Goal: Navigation & Orientation: Find specific page/section

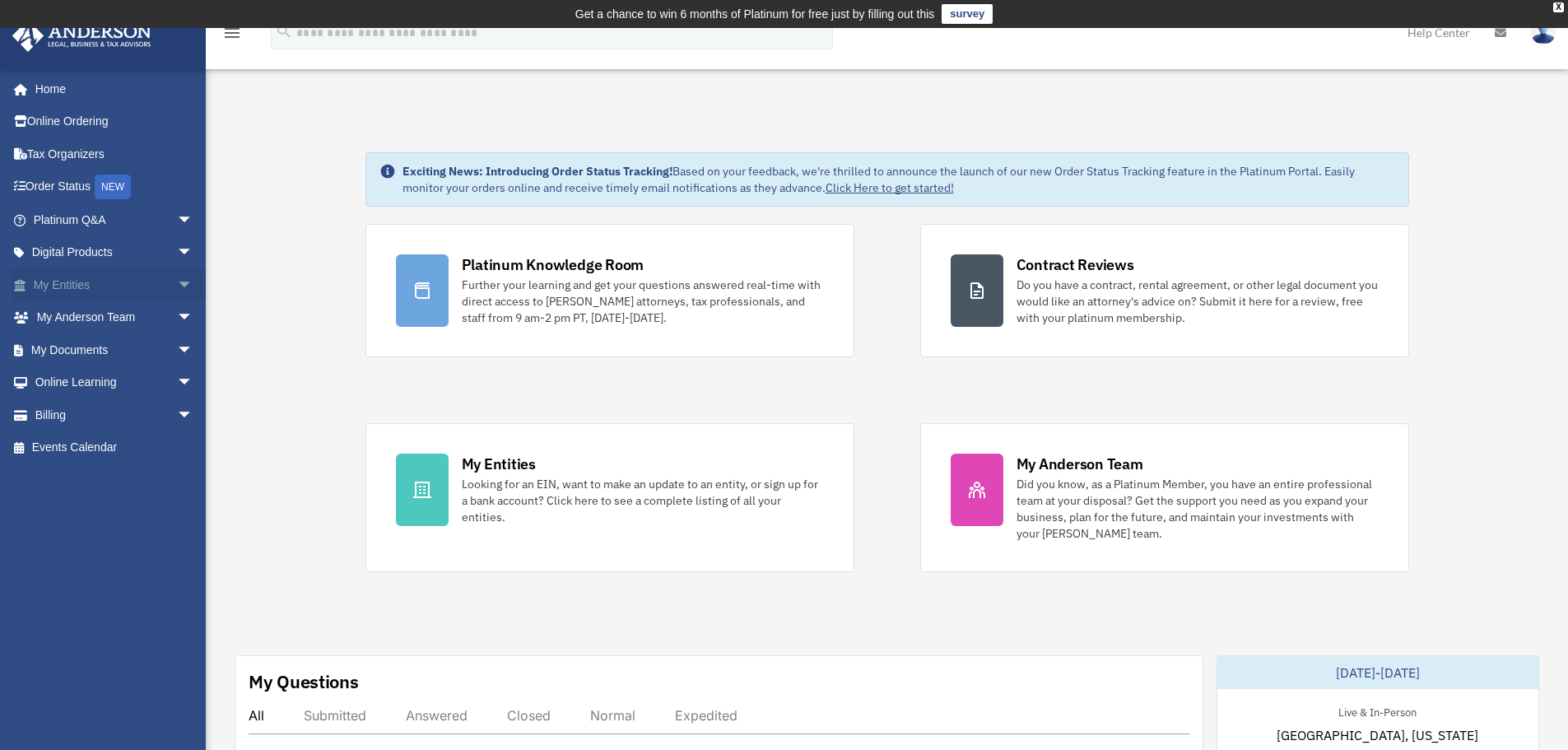
click at [180, 279] on span "arrow_drop_down" at bounding box center [193, 286] width 33 height 34
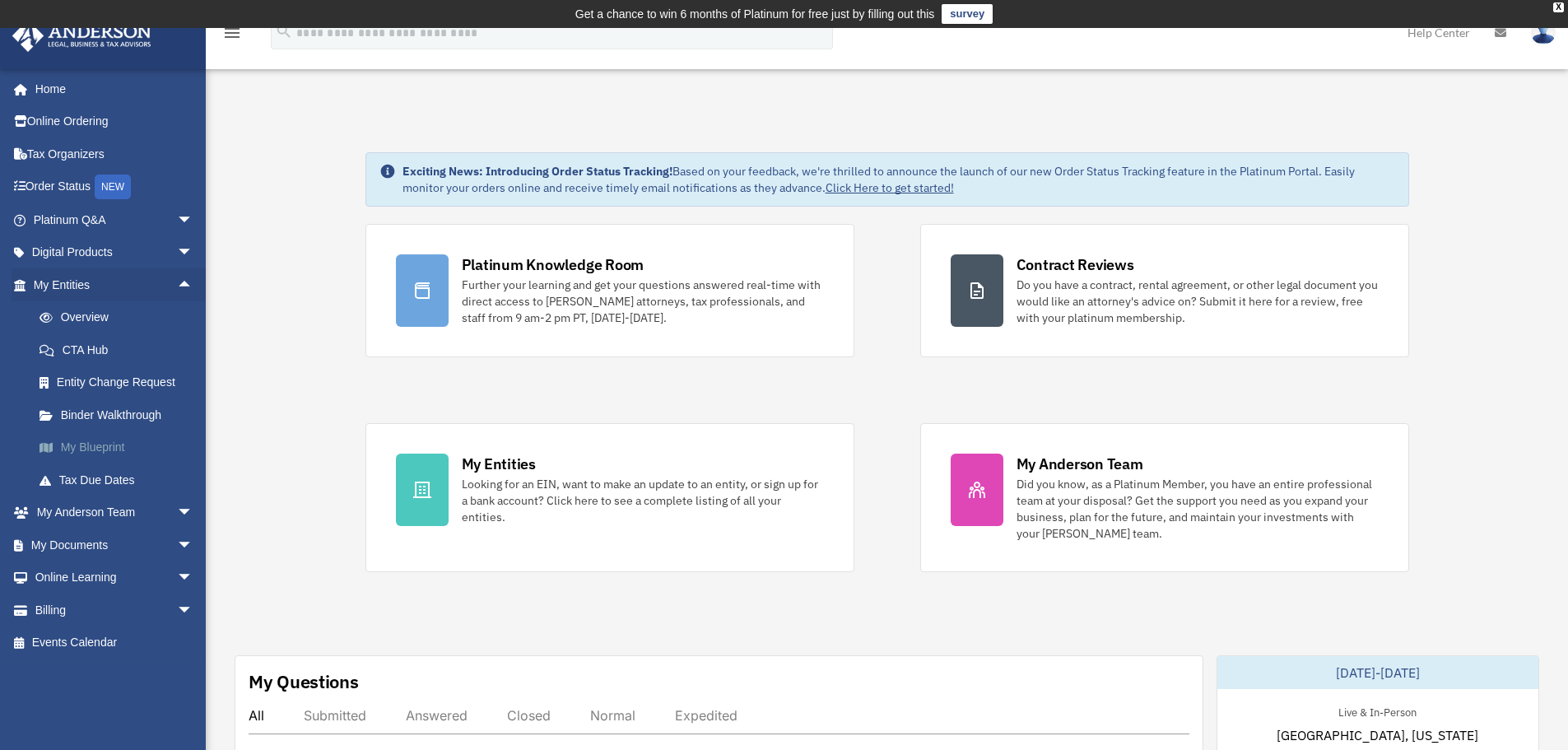
click at [115, 438] on link "My Blueprint" at bounding box center [120, 447] width 195 height 33
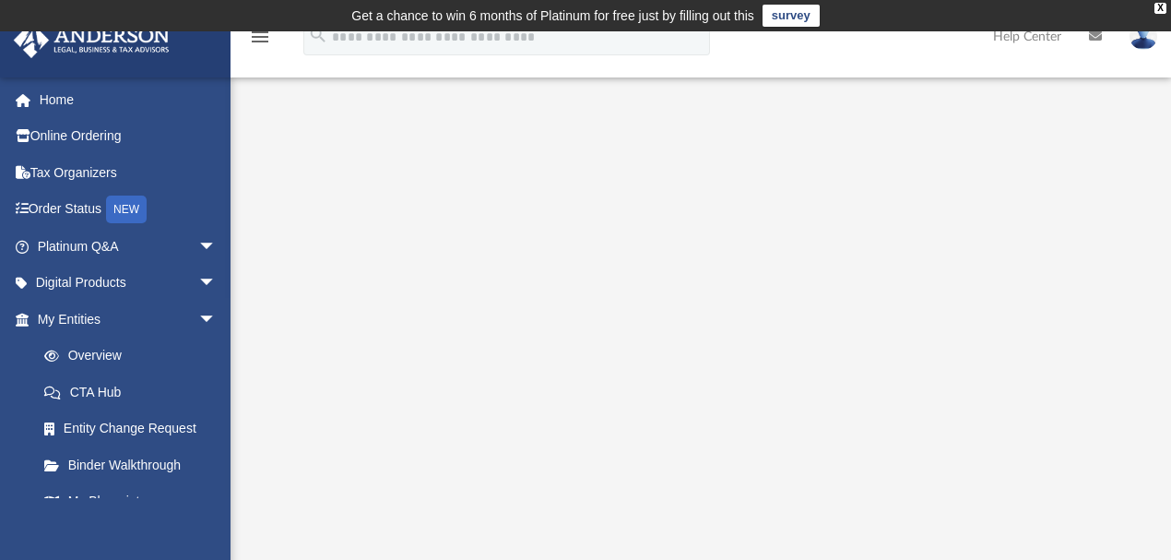
drag, startPoint x: 1755, startPoint y: 0, endPoint x: 861, endPoint y: 44, distance: 894.9
click at [861, 44] on div "menu search Site Menu add twoninertango@gmail.com My Profile Reset Password Log…" at bounding box center [586, 45] width 1144 height 63
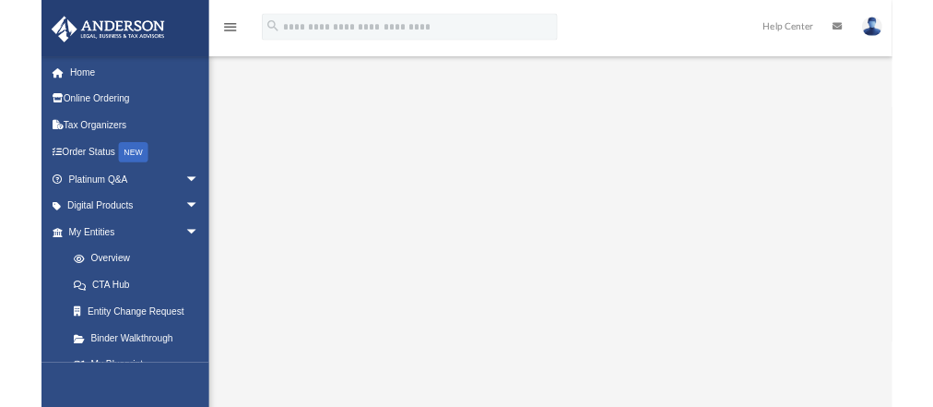
scroll to position [245, 0]
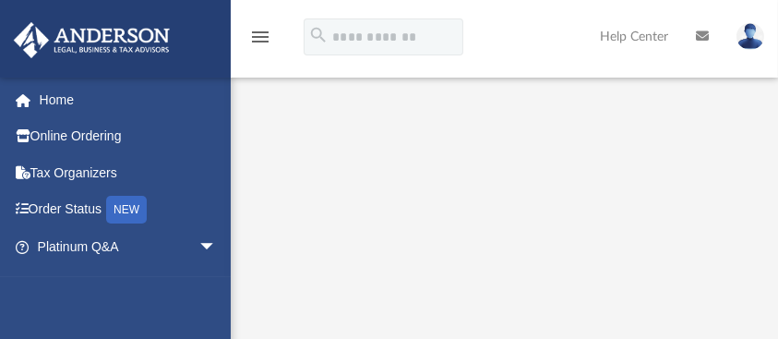
click at [253, 40] on icon "menu" at bounding box center [260, 37] width 22 height 22
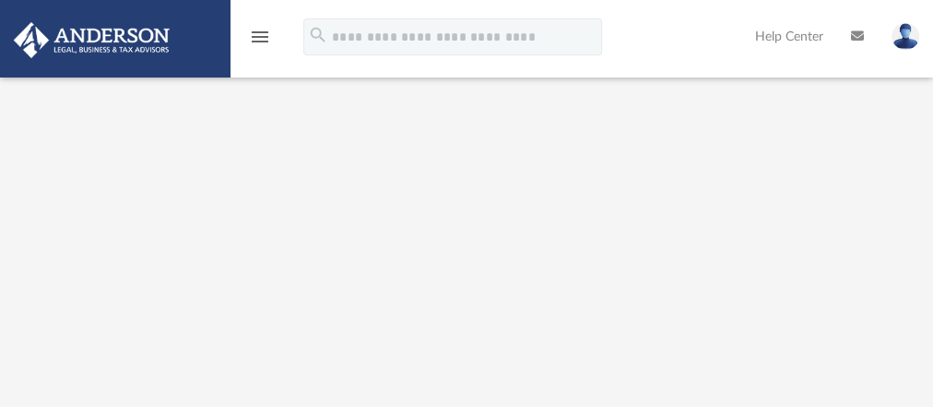
click at [266, 33] on icon "menu" at bounding box center [260, 37] width 22 height 22
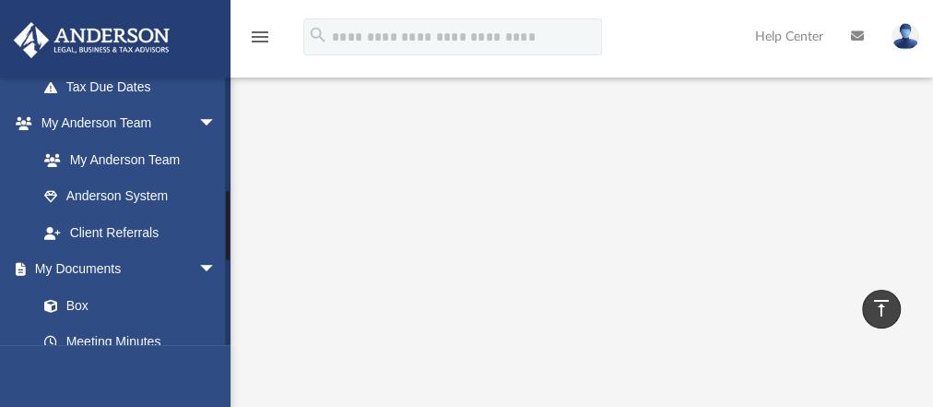
scroll to position [454, 0]
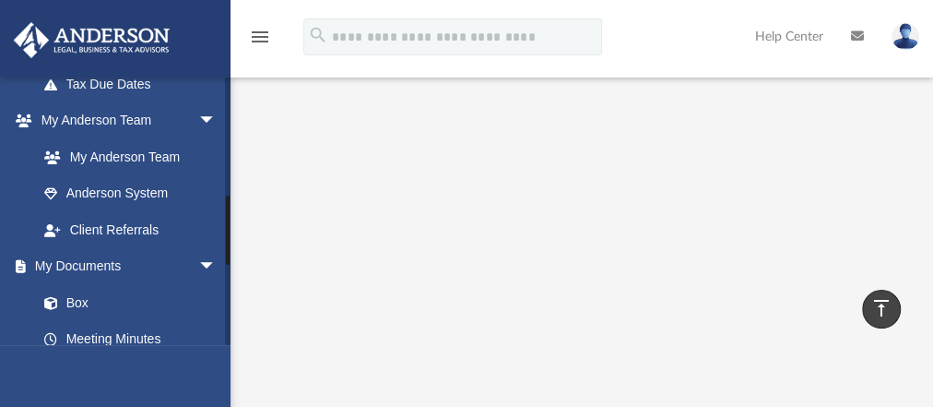
drag, startPoint x: 225, startPoint y: 130, endPoint x: 226, endPoint y: 230, distance: 99.6
click at [226, 230] on div at bounding box center [228, 211] width 6 height 268
click at [226, 230] on div at bounding box center [228, 230] width 4 height 69
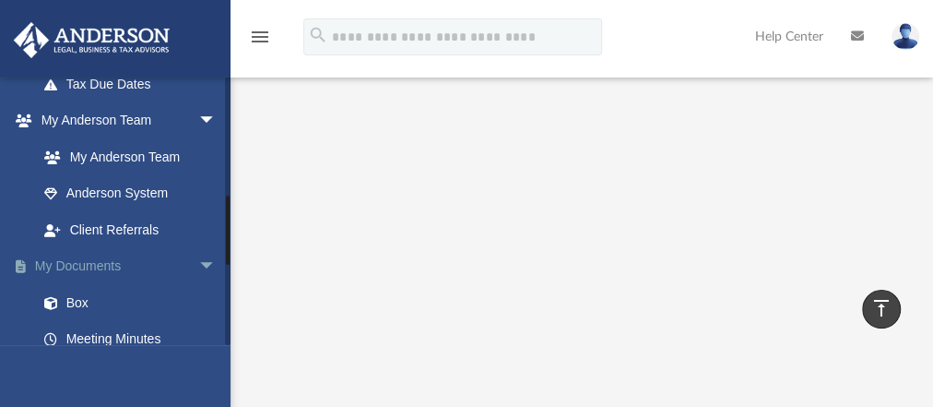
click at [204, 260] on span "arrow_drop_down" at bounding box center [216, 267] width 37 height 38
click at [204, 260] on span "arrow_drop_up" at bounding box center [216, 267] width 37 height 38
click at [77, 301] on link "Box" at bounding box center [135, 302] width 219 height 37
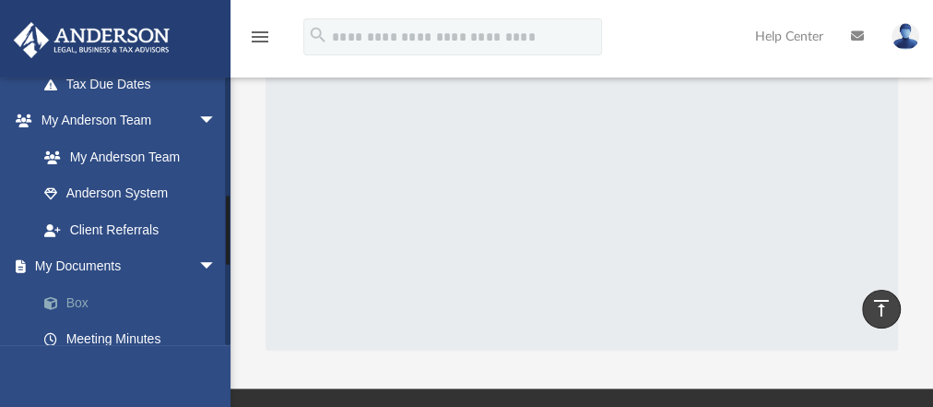
click at [77, 301] on link "Box" at bounding box center [135, 302] width 219 height 37
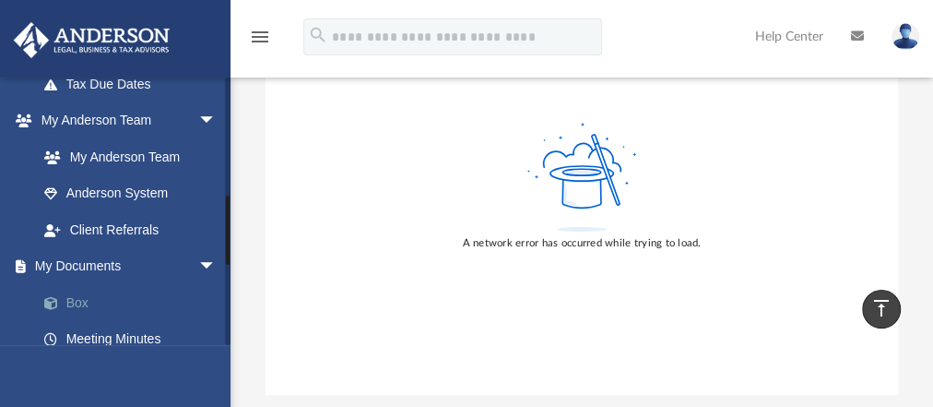
click at [87, 301] on link "Box" at bounding box center [135, 302] width 219 height 37
click at [86, 298] on link "Box" at bounding box center [135, 302] width 219 height 37
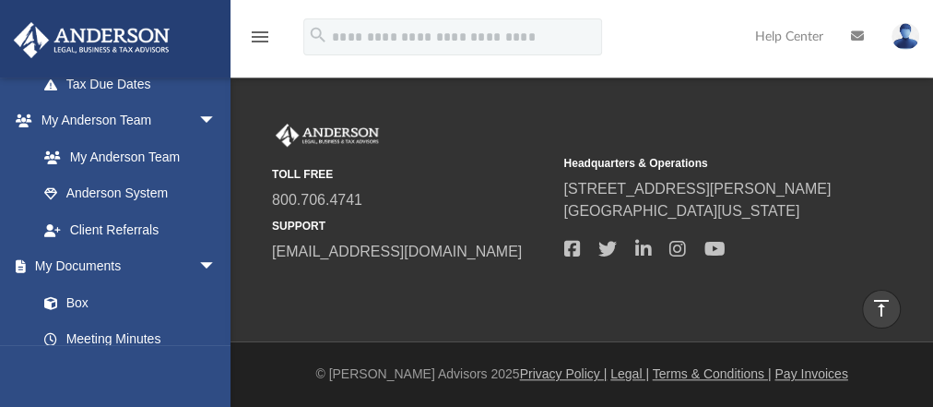
scroll to position [333, 0]
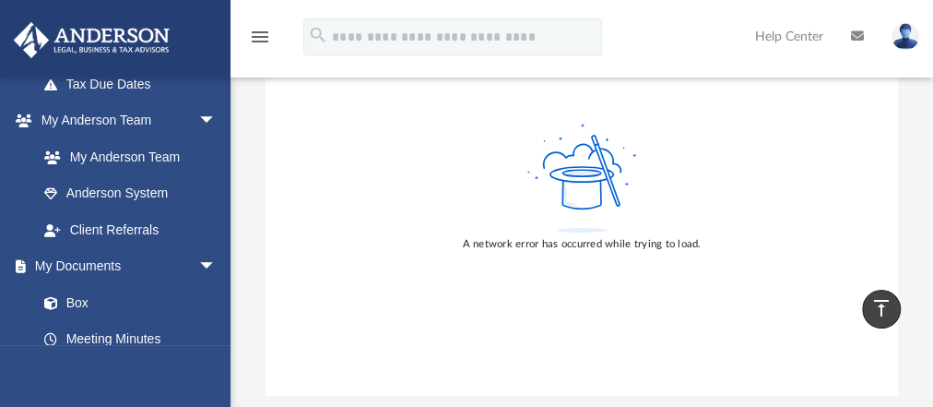
click at [576, 249] on div "A network error has occurred while trying to load." at bounding box center [581, 244] width 239 height 17
click at [105, 262] on link "My Documents arrow_drop_down" at bounding box center [129, 266] width 232 height 37
click at [116, 227] on link "Client Referrals" at bounding box center [135, 229] width 219 height 37
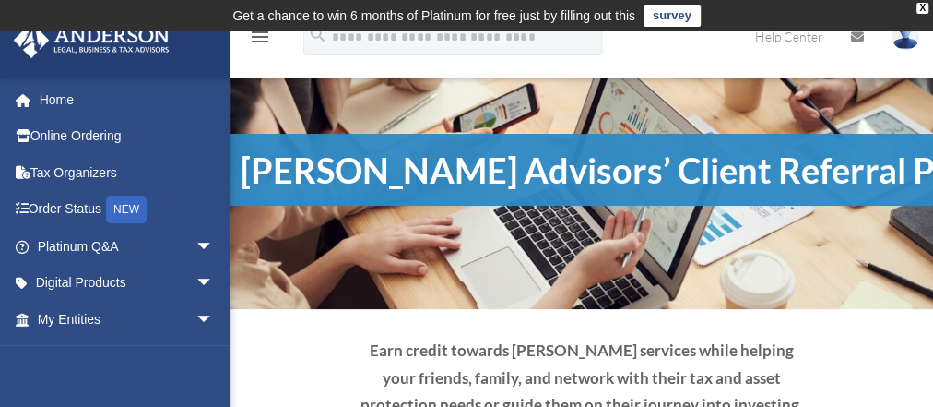
click at [223, 356] on div "ahart20@icloud.com Sign Out twoninertango@gmail.com Home Online Ordering Tax Or…" at bounding box center [115, 280] width 231 height 407
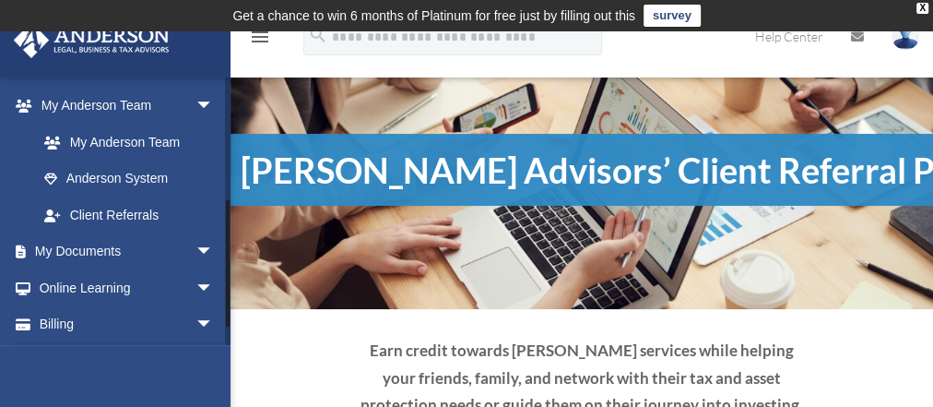
scroll to position [288, 0]
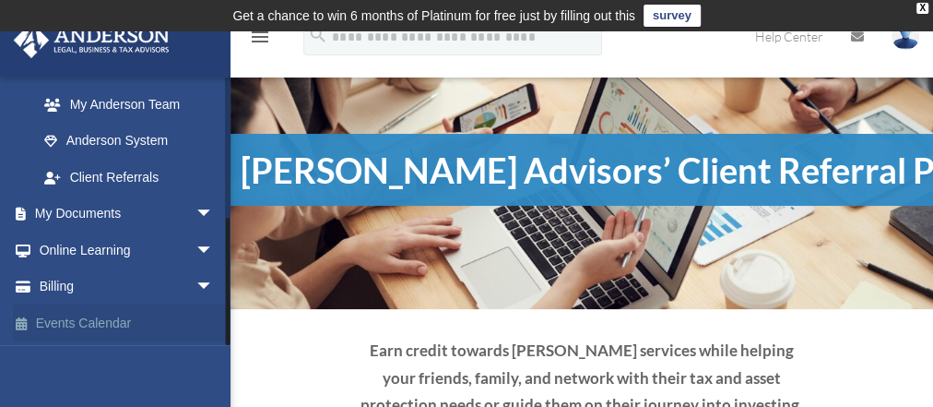
drag, startPoint x: 229, startPoint y: 160, endPoint x: 215, endPoint y: 306, distance: 147.3
click at [215, 306] on div "ahart20@icloud.com Sign Out twoninertango@gmail.com Home Online Ordering Tax Or…" at bounding box center [115, 211] width 231 height 268
click at [196, 212] on span "arrow_drop_down" at bounding box center [214, 215] width 37 height 38
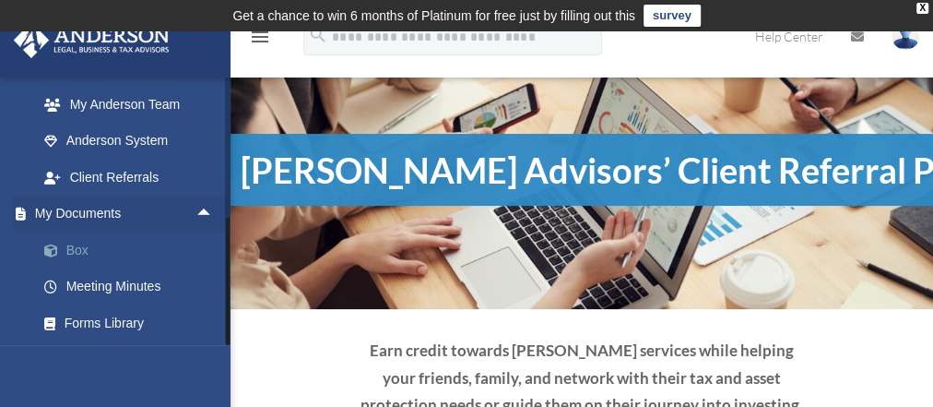
click at [70, 252] on link "Box" at bounding box center [134, 250] width 216 height 37
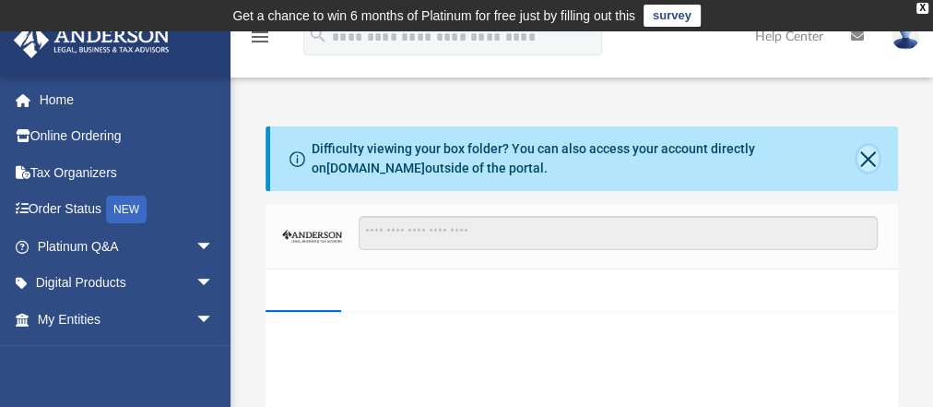
click at [872, 160] on button "Close" at bounding box center [868, 159] width 20 height 26
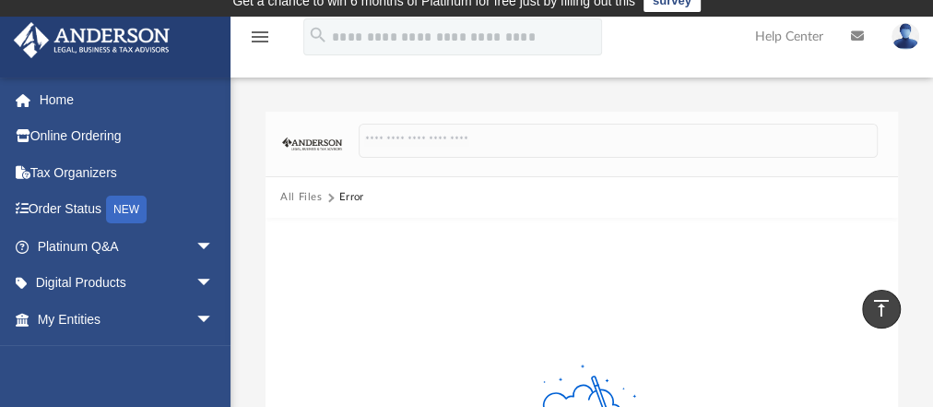
scroll to position [1, 0]
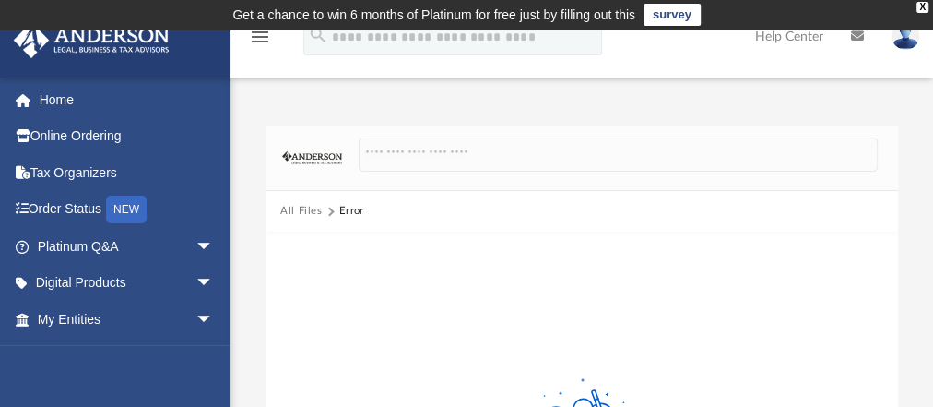
click at [224, 378] on div "[EMAIL_ADDRESS][DOMAIN_NAME] Sign Out [EMAIL_ADDRESS][DOMAIN_NAME] Home Online …" at bounding box center [115, 280] width 231 height 407
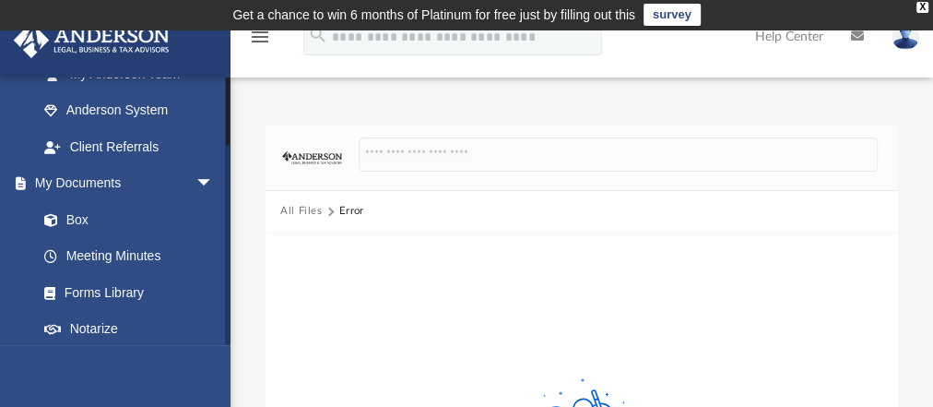
click at [226, 252] on div at bounding box center [228, 211] width 6 height 268
click at [223, 368] on div "[EMAIL_ADDRESS][DOMAIN_NAME] Sign Out [EMAIL_ADDRESS][DOMAIN_NAME] Home Online …" at bounding box center [115, 280] width 231 height 407
